Goal: Information Seeking & Learning: Learn about a topic

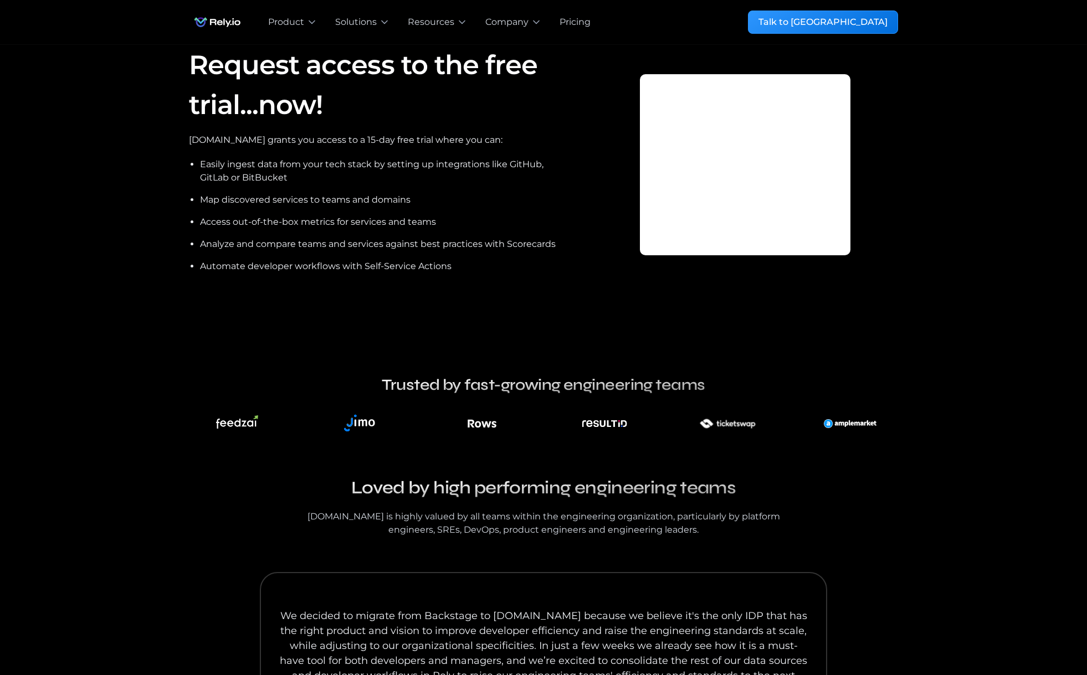
click at [219, 14] on img "home" at bounding box center [217, 22] width 57 height 22
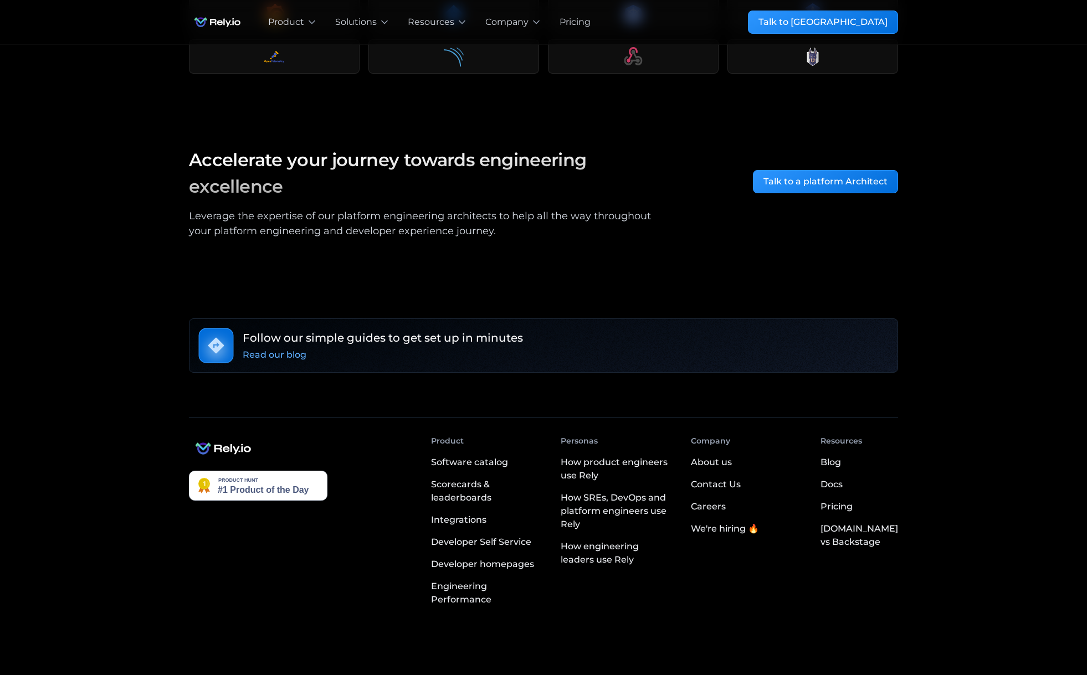
click at [850, 500] on div "Pricing" at bounding box center [836, 506] width 32 height 13
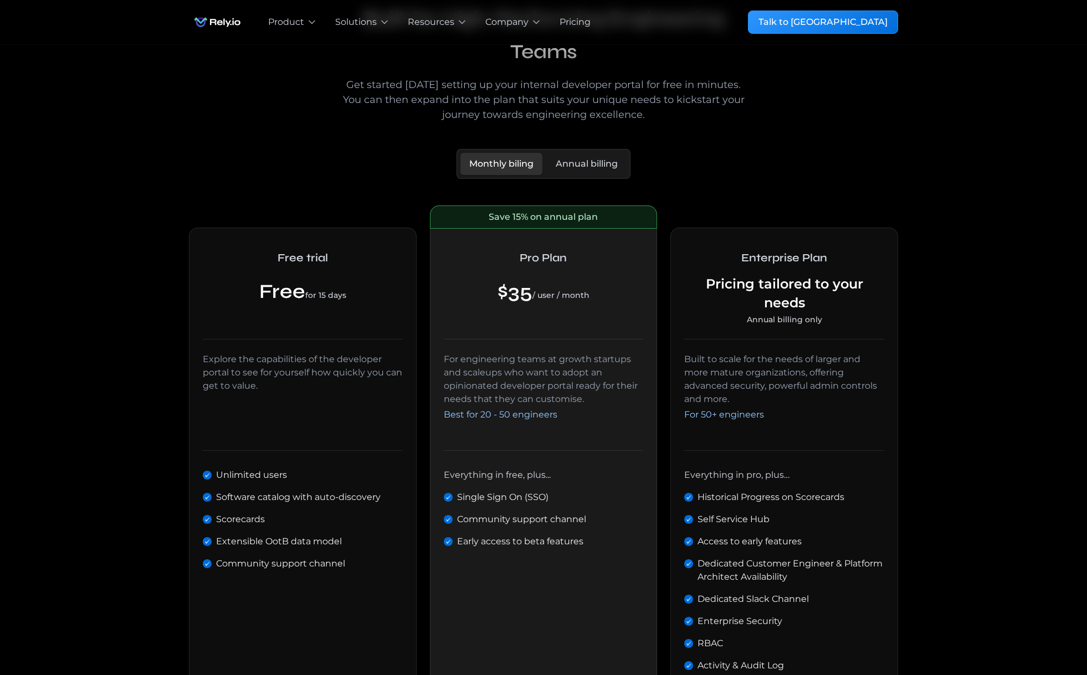
scroll to position [191, 0]
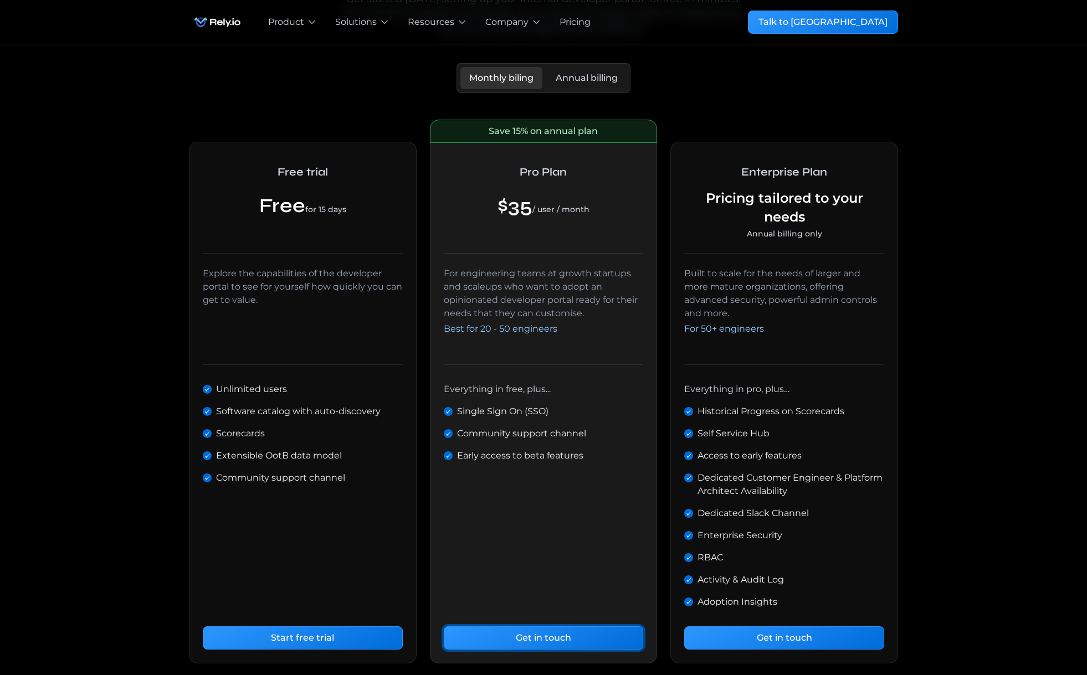
click at [542, 635] on div "Get in touch" at bounding box center [543, 637] width 55 height 13
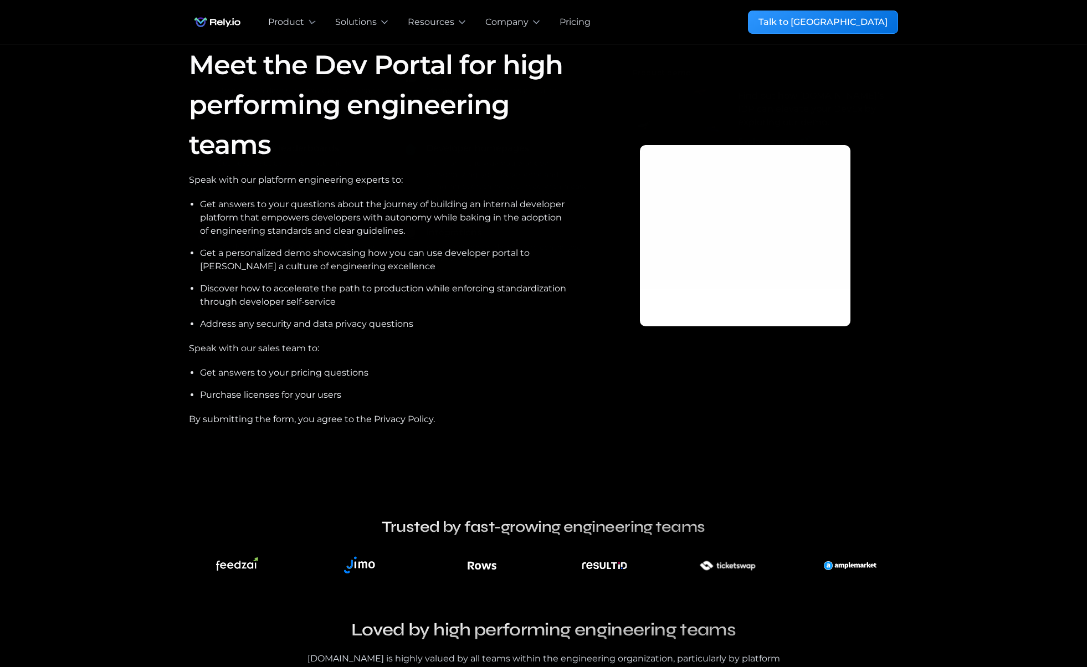
click at [234, 10] on div "**********" at bounding box center [543, 22] width 709 height 44
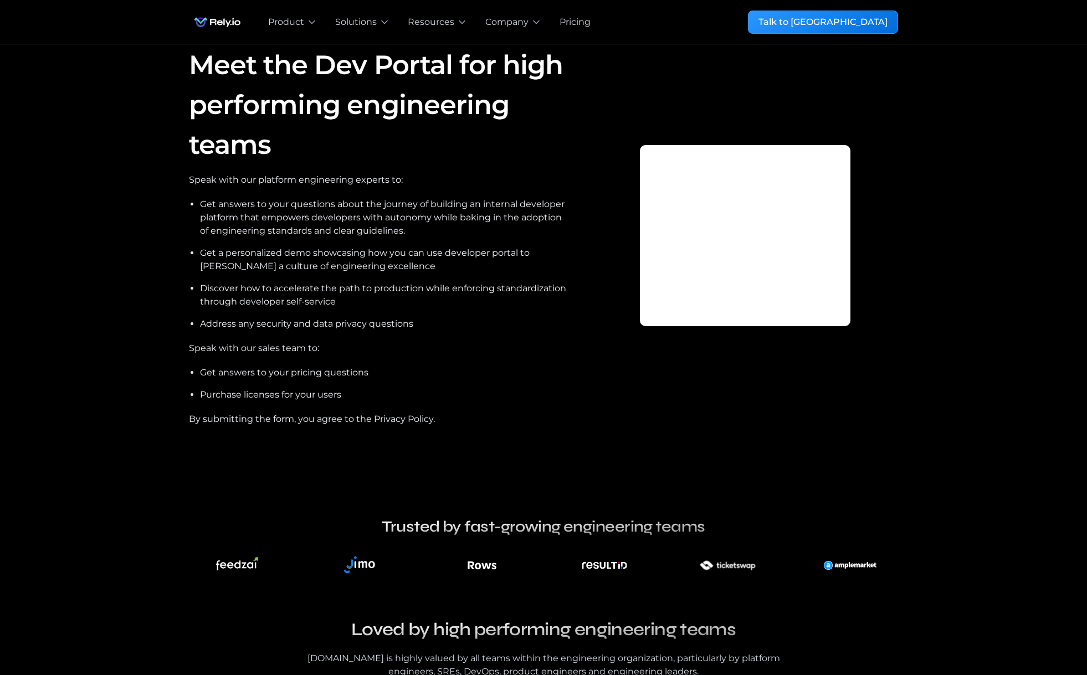
click at [226, 20] on img "home" at bounding box center [217, 22] width 57 height 22
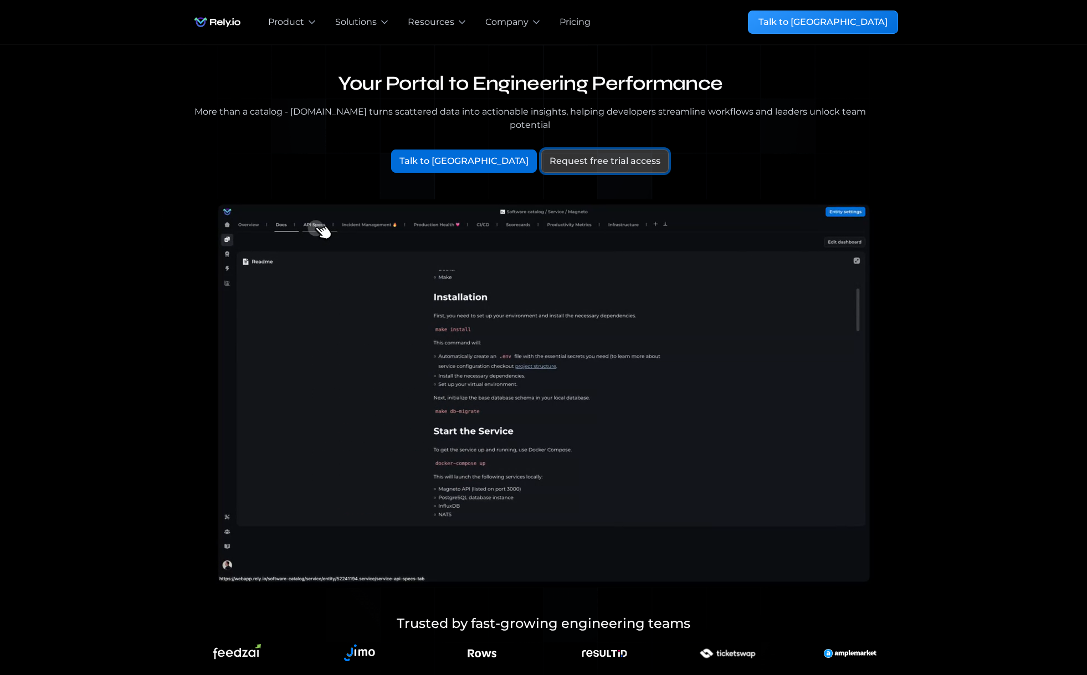
click at [576, 155] on div "Request free trial access" at bounding box center [604, 161] width 111 height 13
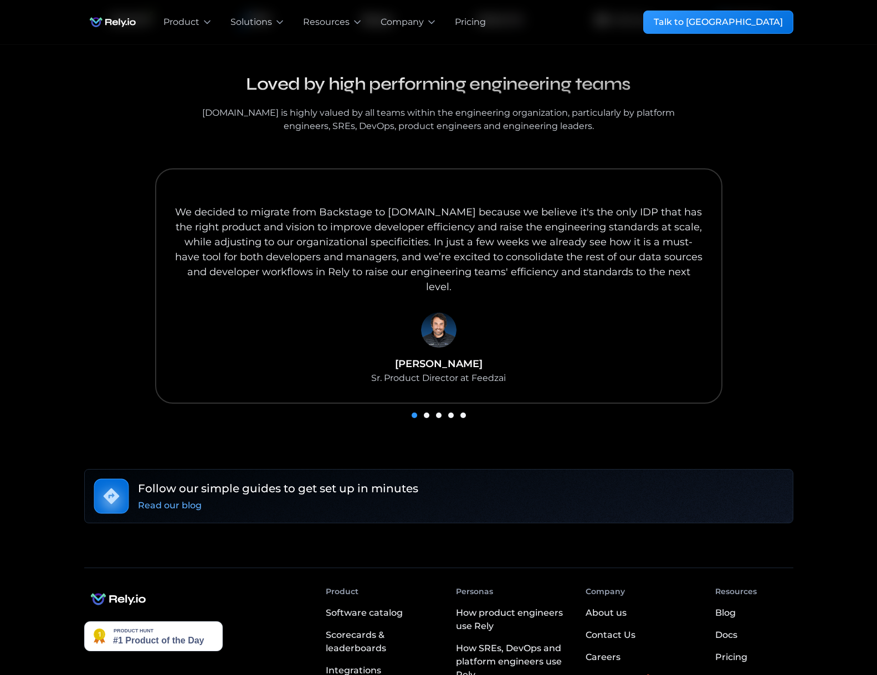
scroll to position [568, 0]
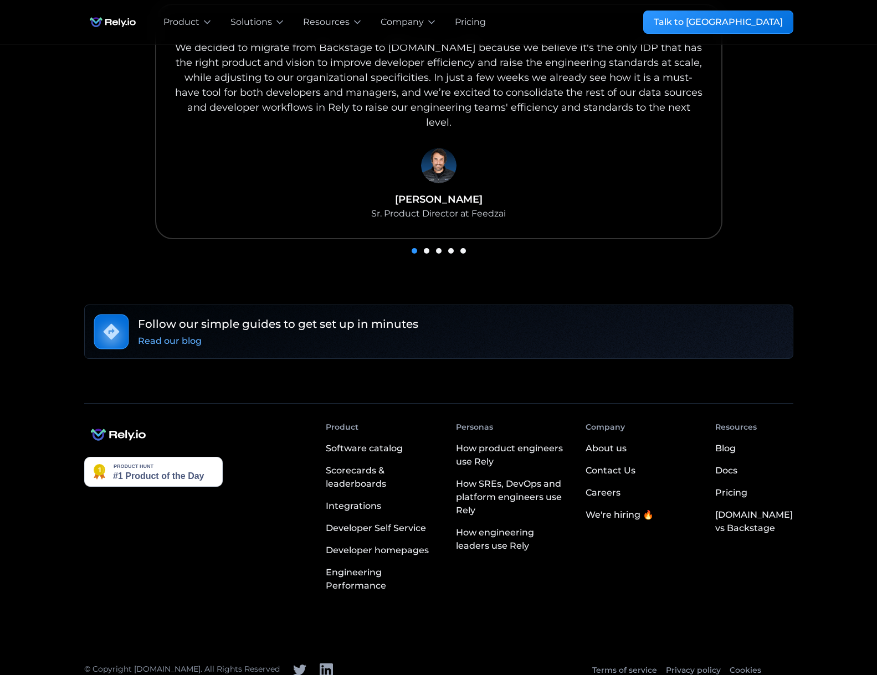
click at [374, 500] on div "Integrations" at bounding box center [353, 506] width 55 height 13
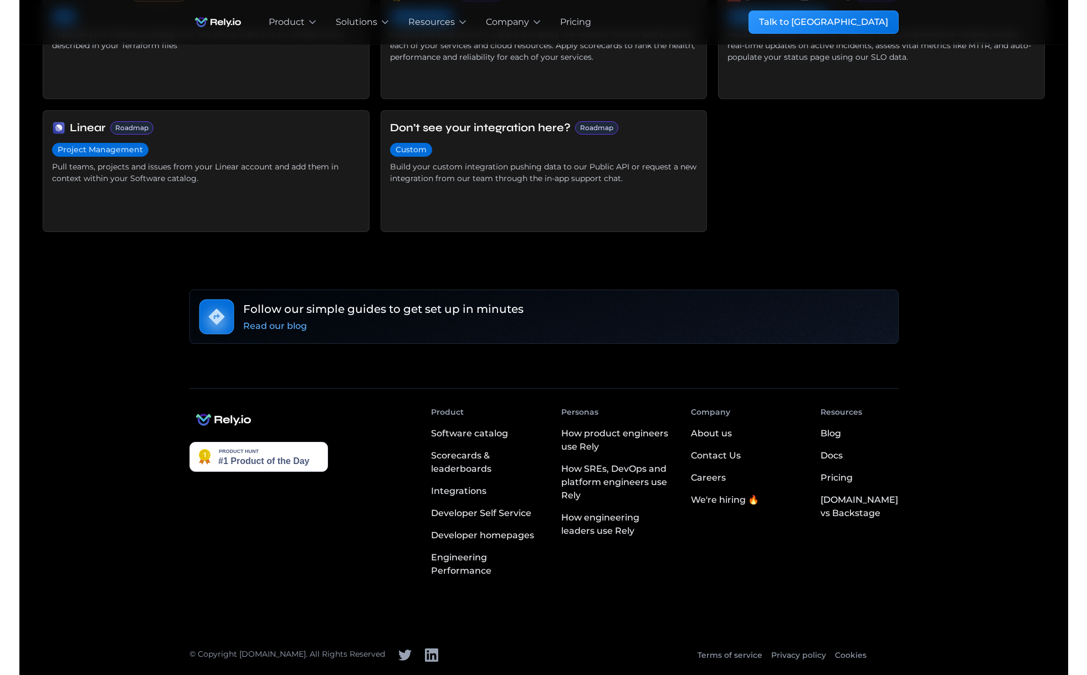
scroll to position [989, 0]
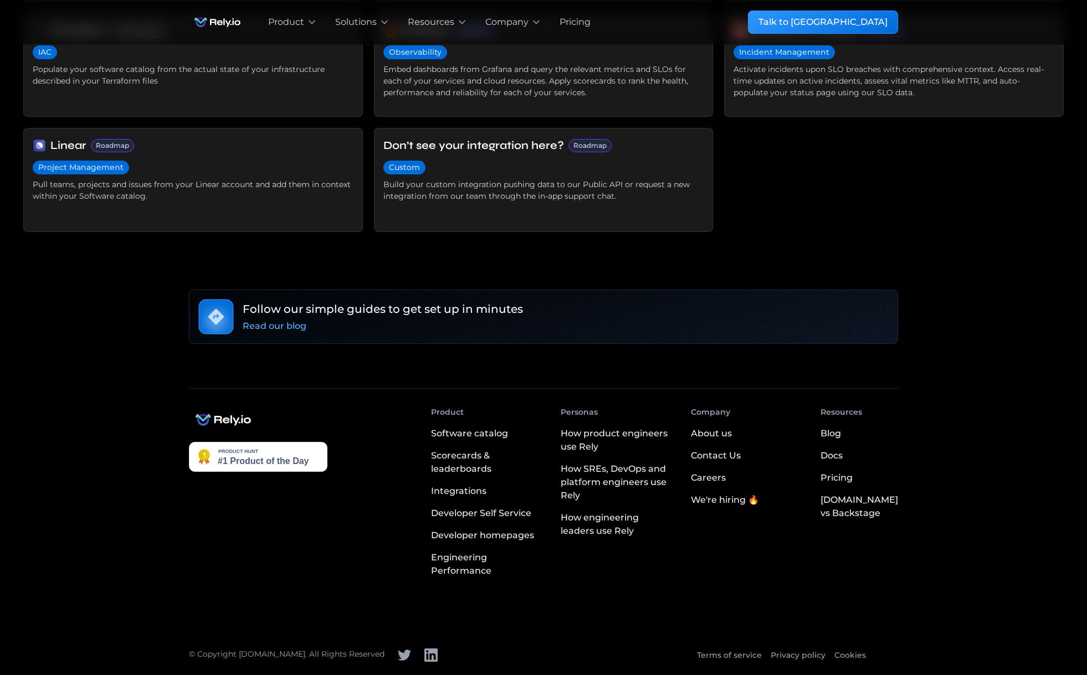
click at [479, 489] on div "Integrations" at bounding box center [458, 491] width 55 height 13
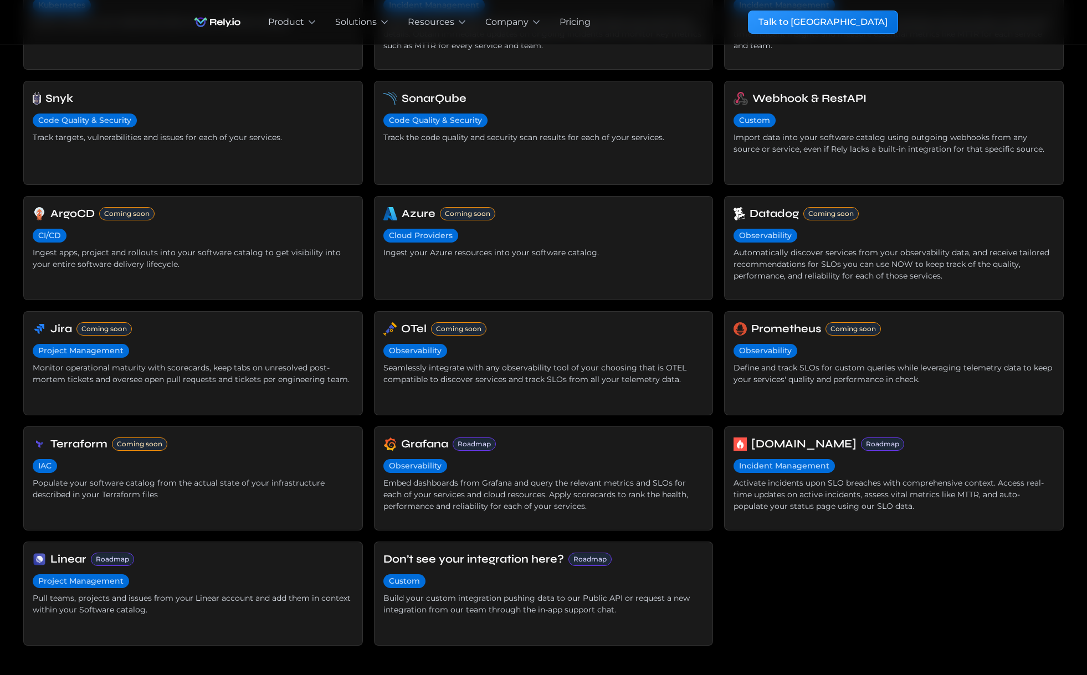
click at [890, 485] on div "Activate incidents upon SLO breaches with comprehensive context. Access real-ti…" at bounding box center [893, 494] width 321 height 35
click at [866, 441] on div "Roadmap" at bounding box center [882, 444] width 33 height 10
